Goal: Information Seeking & Learning: Learn about a topic

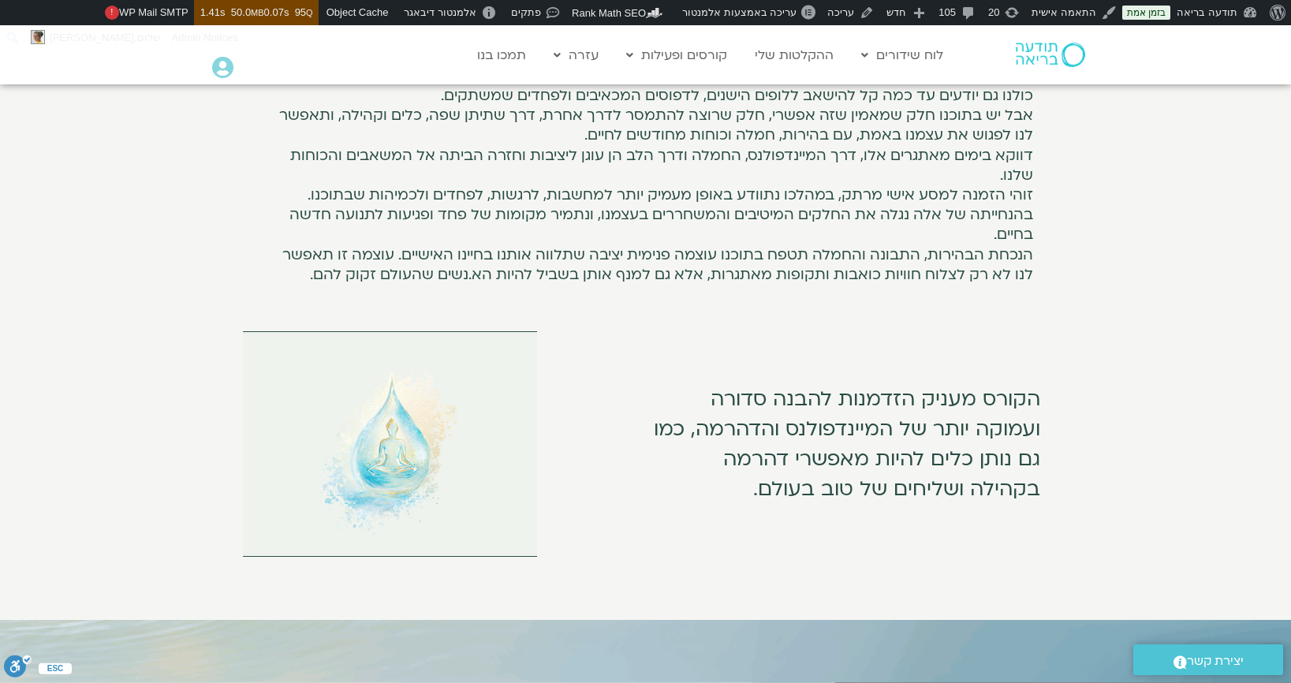
scroll to position [891, 0]
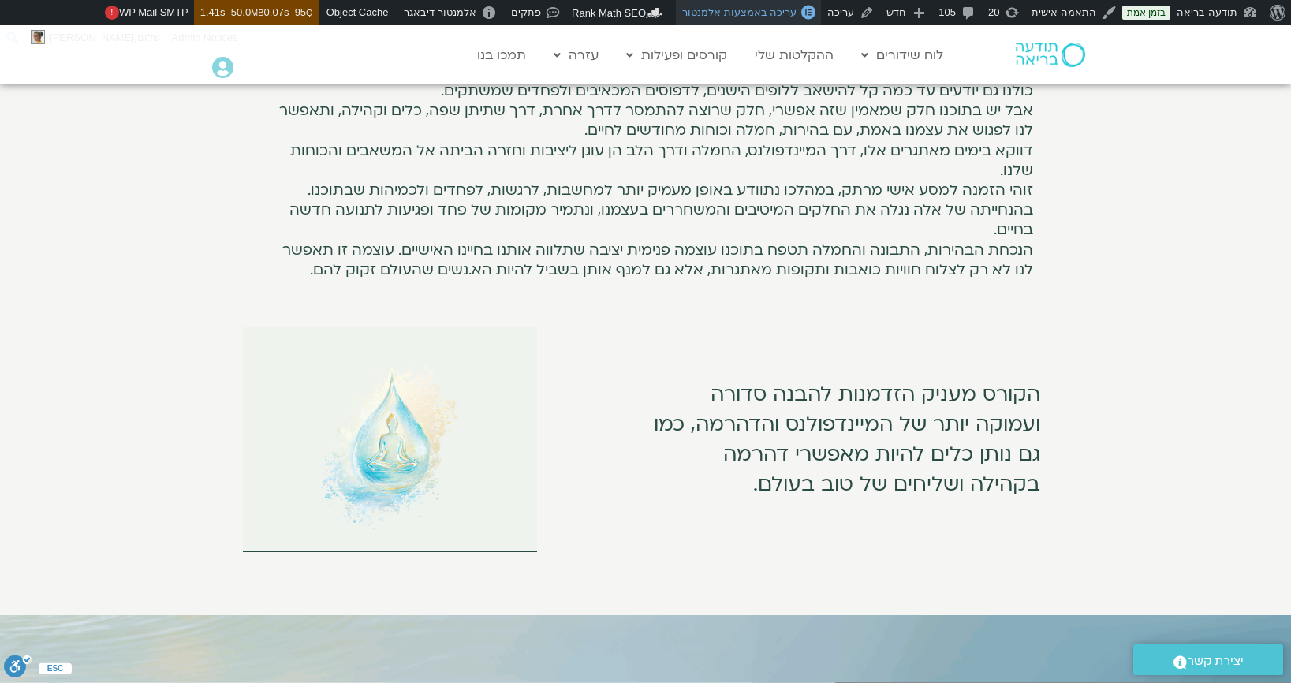
click at [777, 17] on span "עריכה באמצעות אלמנטור" at bounding box center [739, 12] width 114 height 12
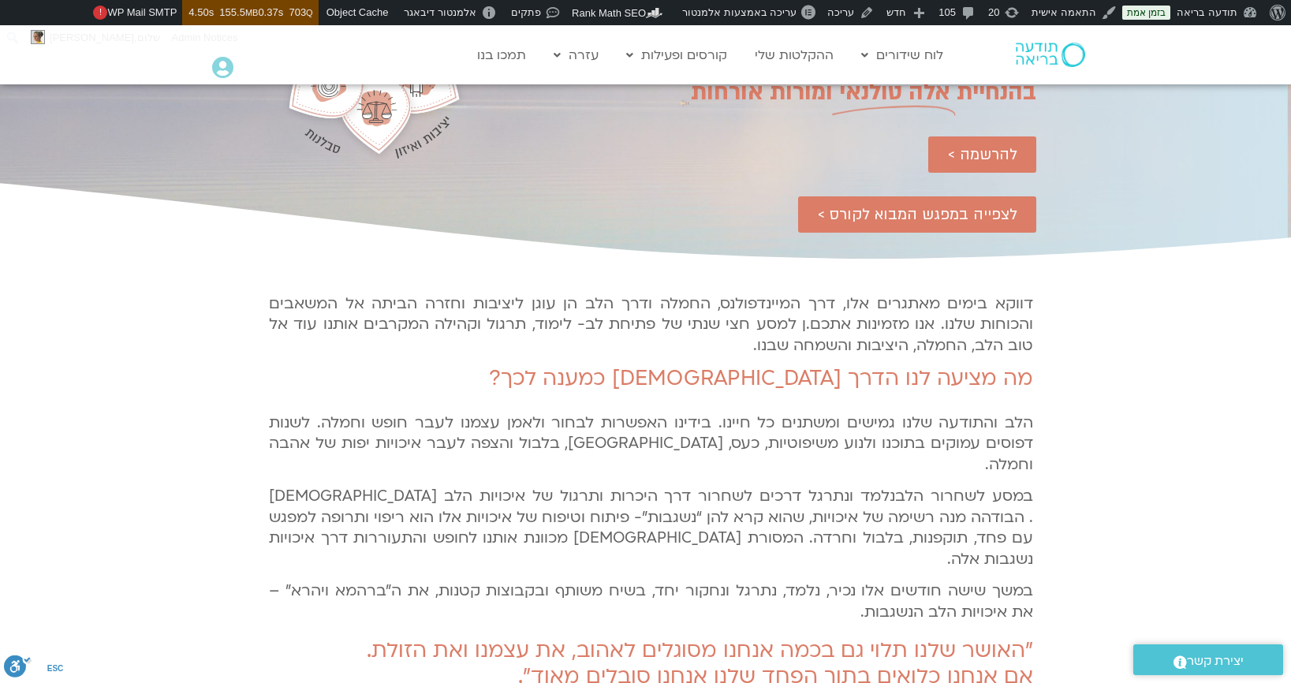
scroll to position [203, 0]
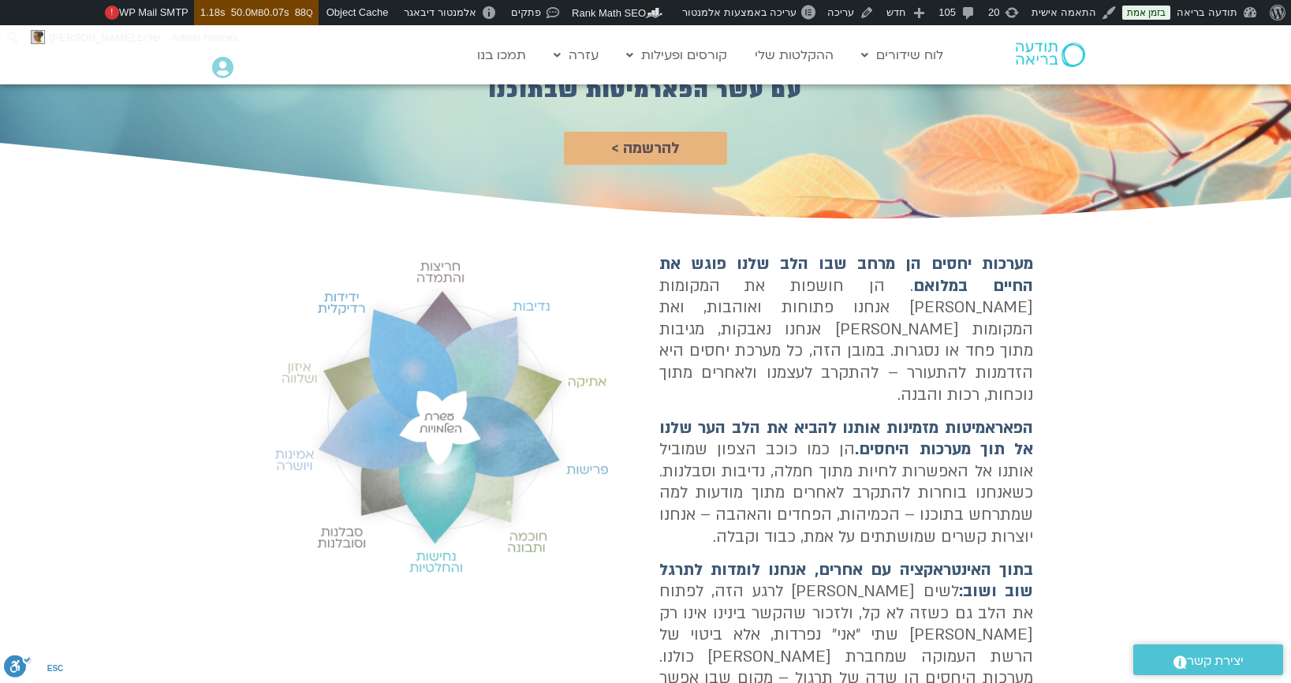
scroll to position [180, 0]
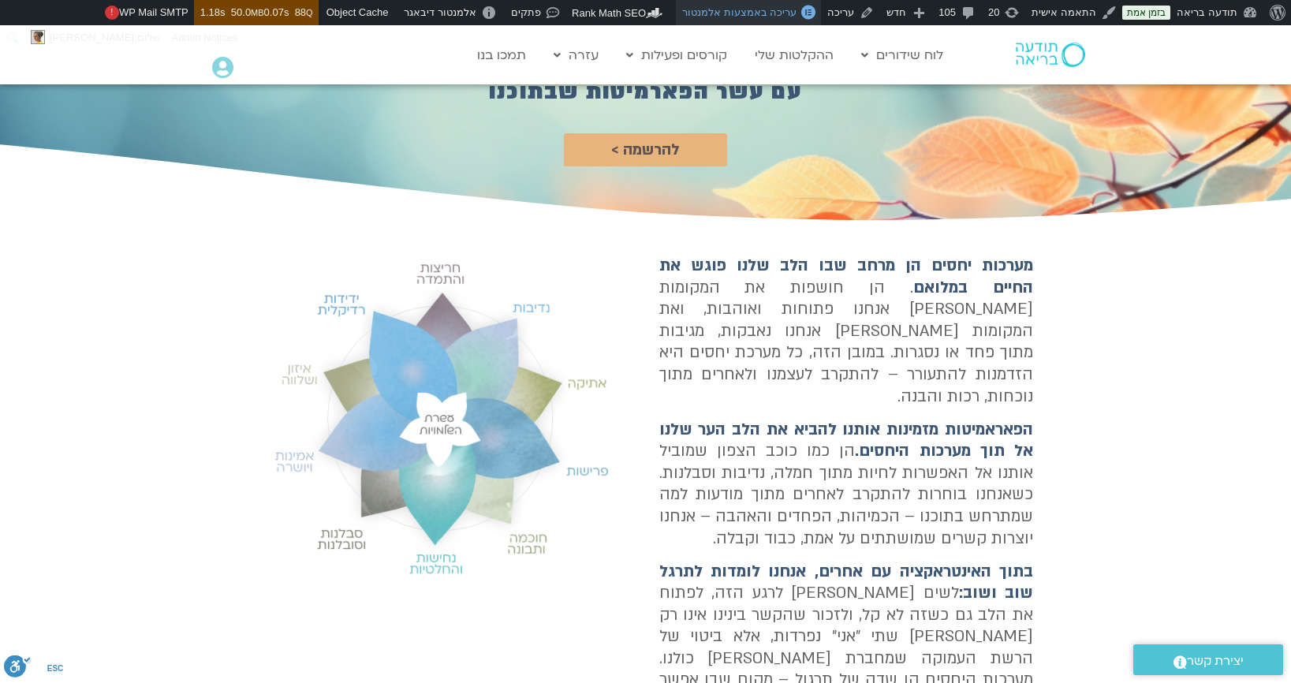
click at [762, 9] on span "עריכה באמצעות אלמנטור" at bounding box center [739, 12] width 114 height 12
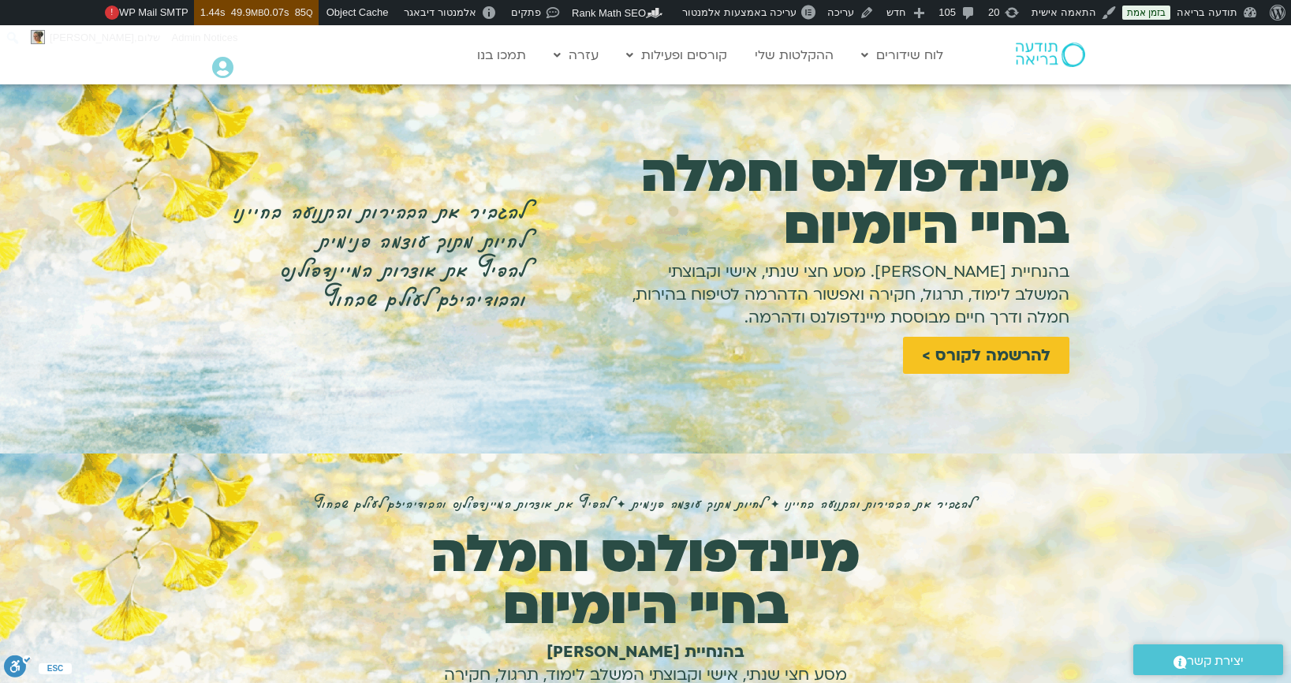
scroll to position [21, 0]
